Goal: Information Seeking & Learning: Learn about a topic

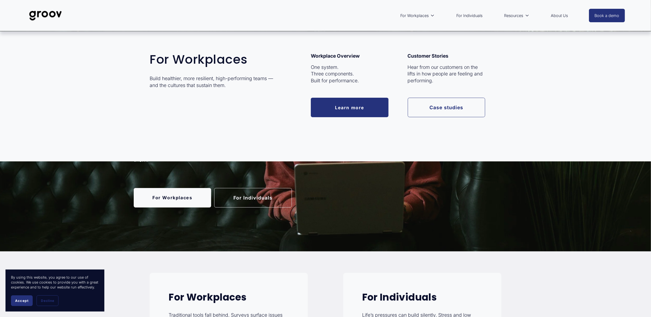
click at [350, 106] on link "Learn more" at bounding box center [350, 107] width 78 height 19
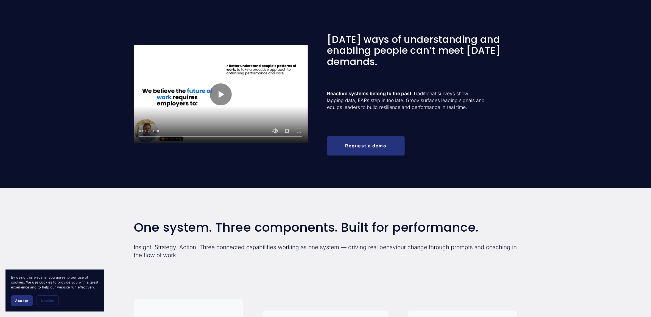
scroll to position [240, 0]
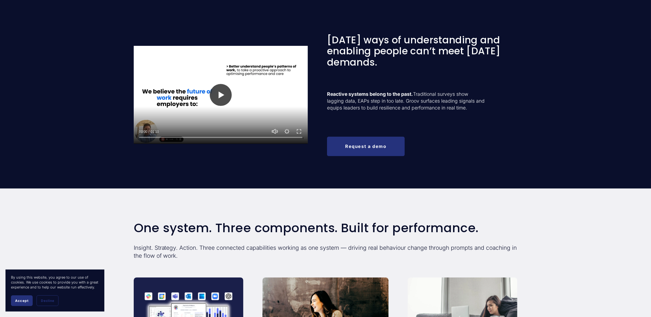
click at [223, 89] on button "Play" at bounding box center [221, 95] width 22 height 22
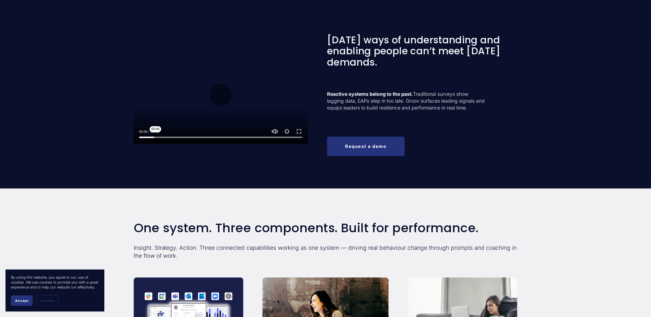
click at [155, 137] on input "Seek" at bounding box center [220, 138] width 163 height 4
click at [169, 138] on input "Seek" at bounding box center [220, 138] width 163 height 4
click at [192, 138] on input "Seek" at bounding box center [220, 138] width 163 height 4
click at [214, 139] on div at bounding box center [221, 136] width 174 height 16
click at [227, 139] on input "Seek" at bounding box center [220, 138] width 163 height 4
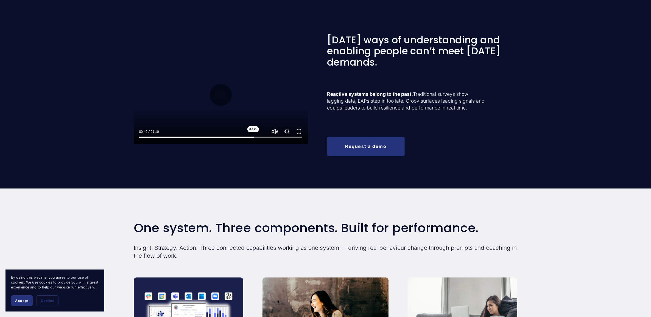
click at [253, 139] on input "Seek" at bounding box center [220, 138] width 163 height 4
click at [274, 139] on input "Seek" at bounding box center [220, 138] width 163 height 4
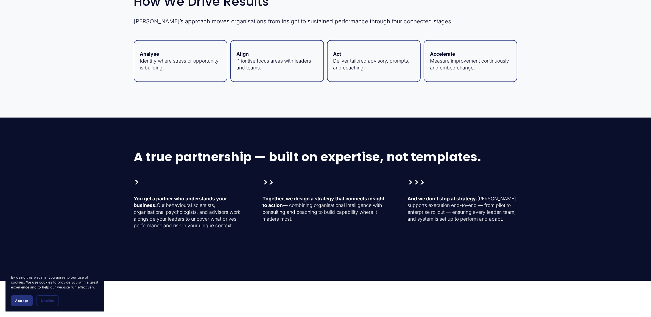
scroll to position [755, 0]
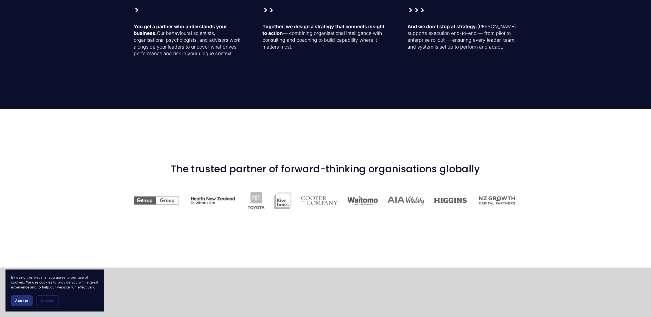
type input "100"
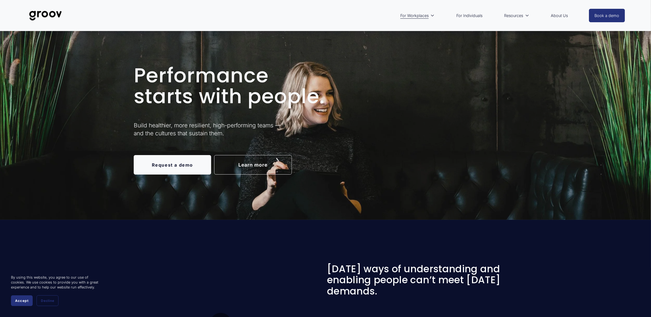
scroll to position [0, 0]
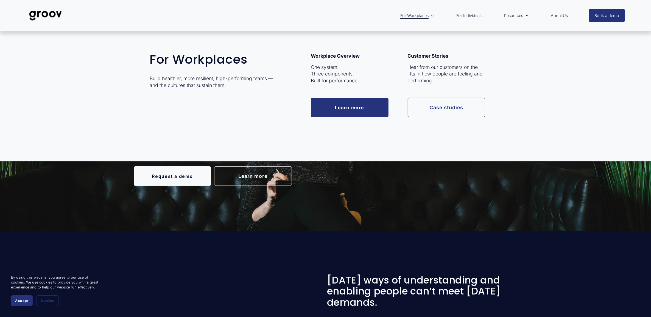
click at [342, 105] on link "Learn more" at bounding box center [350, 107] width 78 height 19
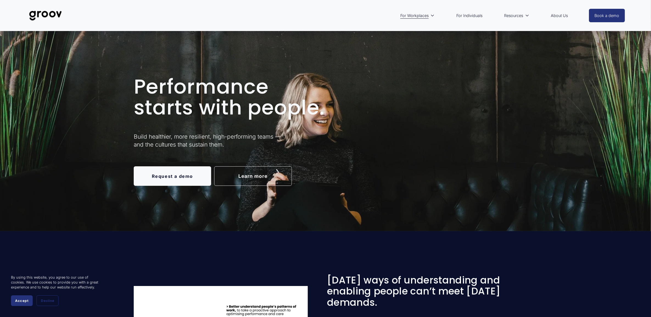
drag, startPoint x: 0, startPoint y: 0, endPoint x: 198, endPoint y: 233, distance: 305.8
click at [280, 177] on link "Learn more" at bounding box center [253, 175] width 78 height 19
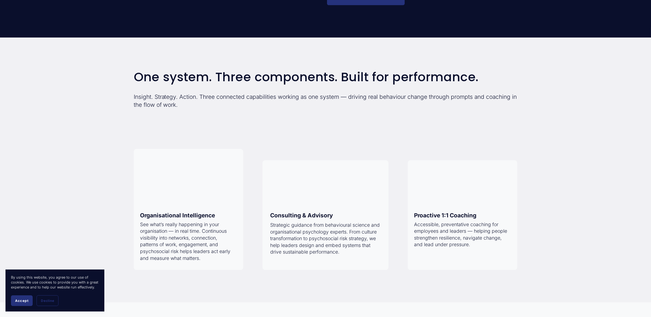
scroll to position [429, 0]
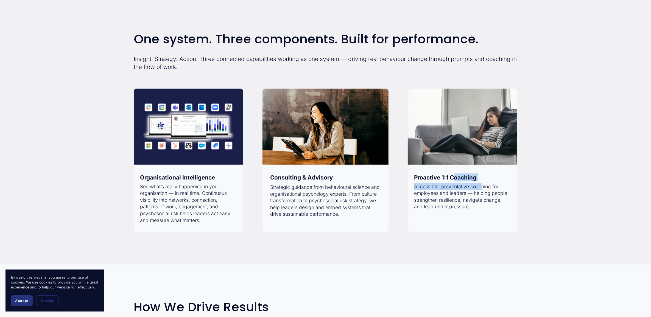
drag, startPoint x: 453, startPoint y: 187, endPoint x: 480, endPoint y: 190, distance: 27.1
click at [480, 190] on div "One system. Three components. Built for performance. Insight. Strategy. Action.…" at bounding box center [325, 132] width 651 height 200
drag, startPoint x: 480, startPoint y: 190, endPoint x: 475, endPoint y: 190, distance: 4.9
click at [478, 190] on p "Accessible, preventative coaching for employees and leaders — helping people st…" at bounding box center [462, 196] width 97 height 27
drag, startPoint x: 456, startPoint y: 192, endPoint x: 479, endPoint y: 199, distance: 24.2
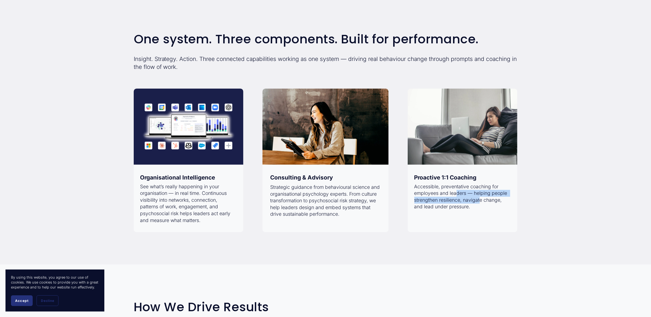
click at [479, 199] on p "Accessible, preventative coaching for employees and leaders — helping people st…" at bounding box center [462, 196] width 97 height 27
